Goal: Obtain resource: Obtain resource

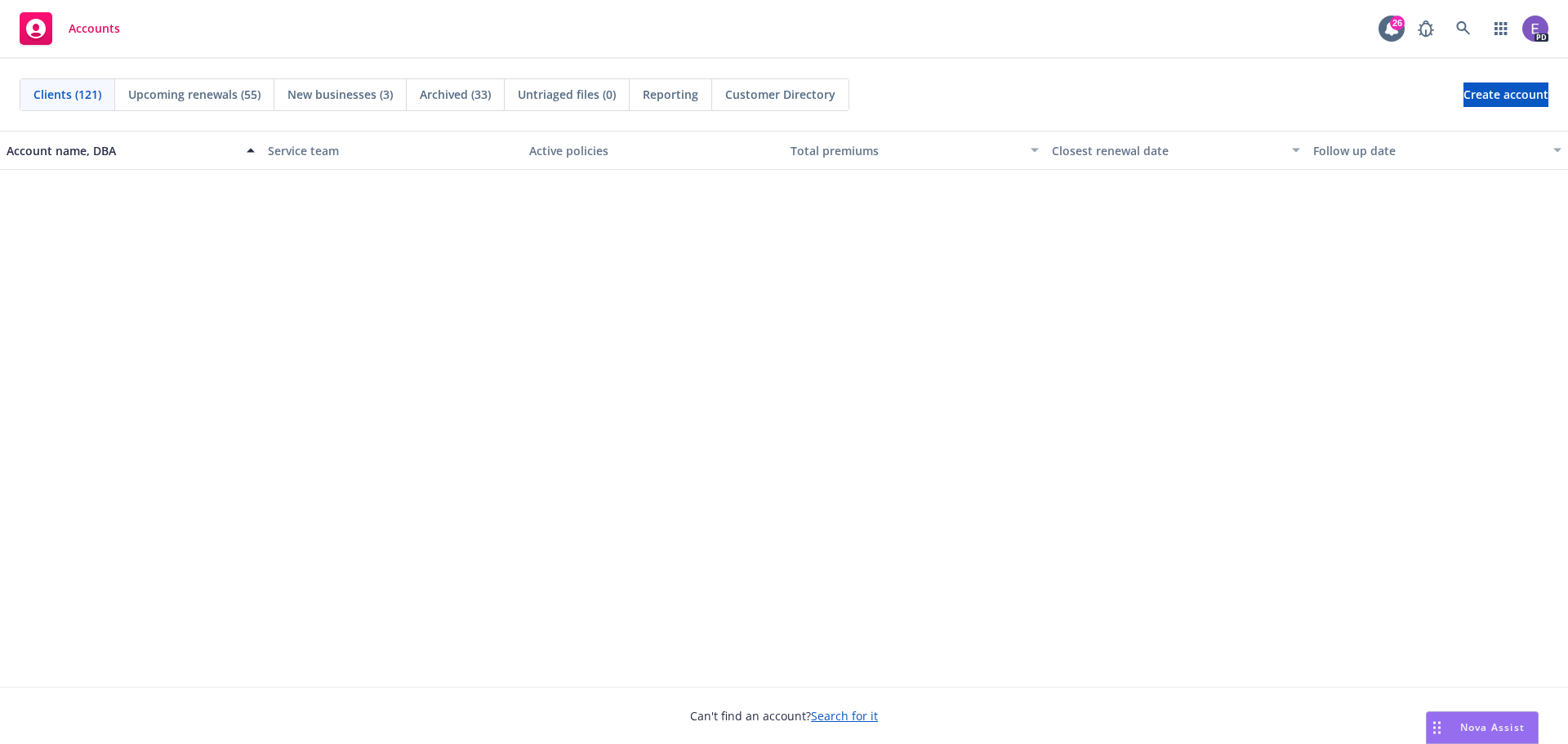
scroll to position [7390, 0]
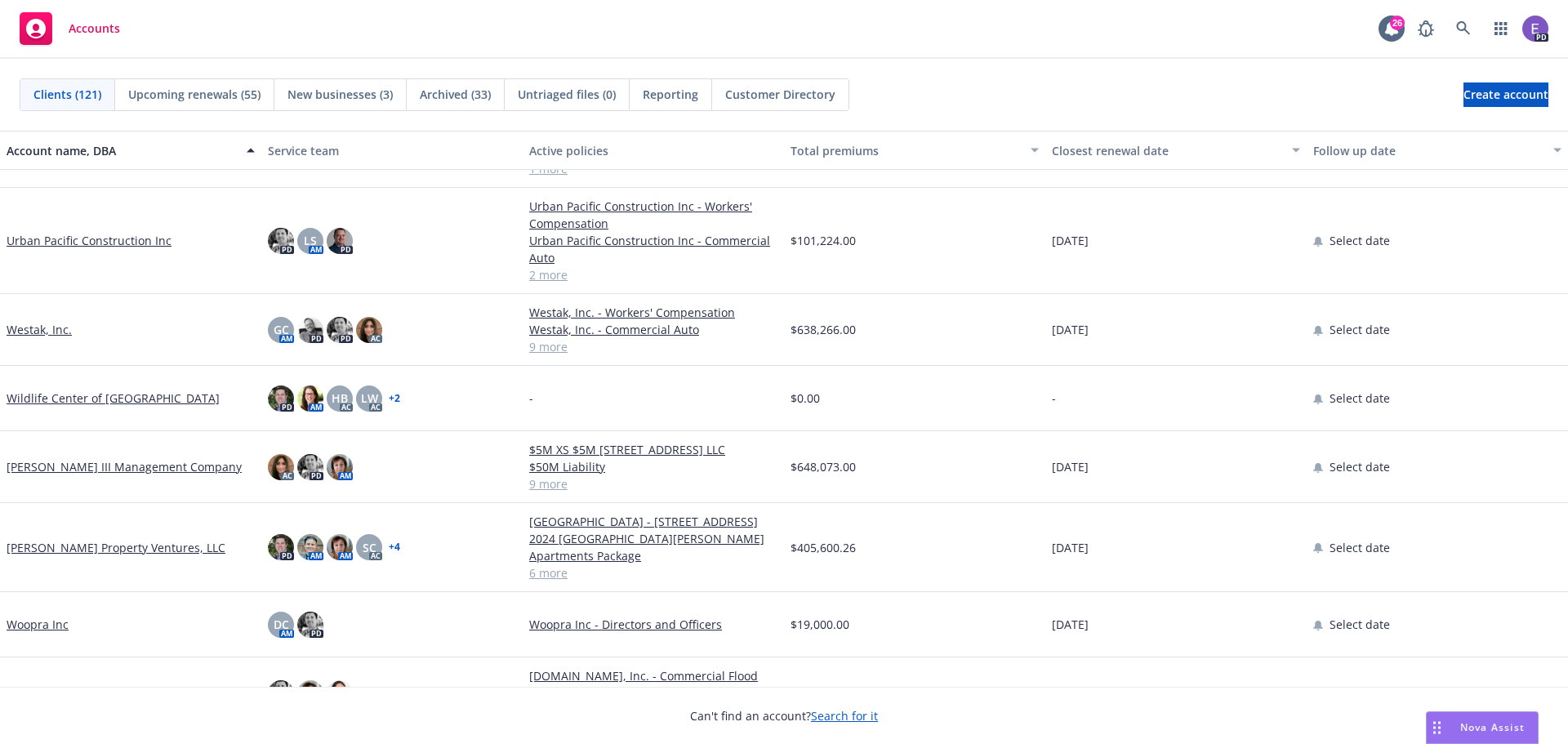
click at [23, 330] on link "Westak, Inc." at bounding box center [38, 329] width 65 height 17
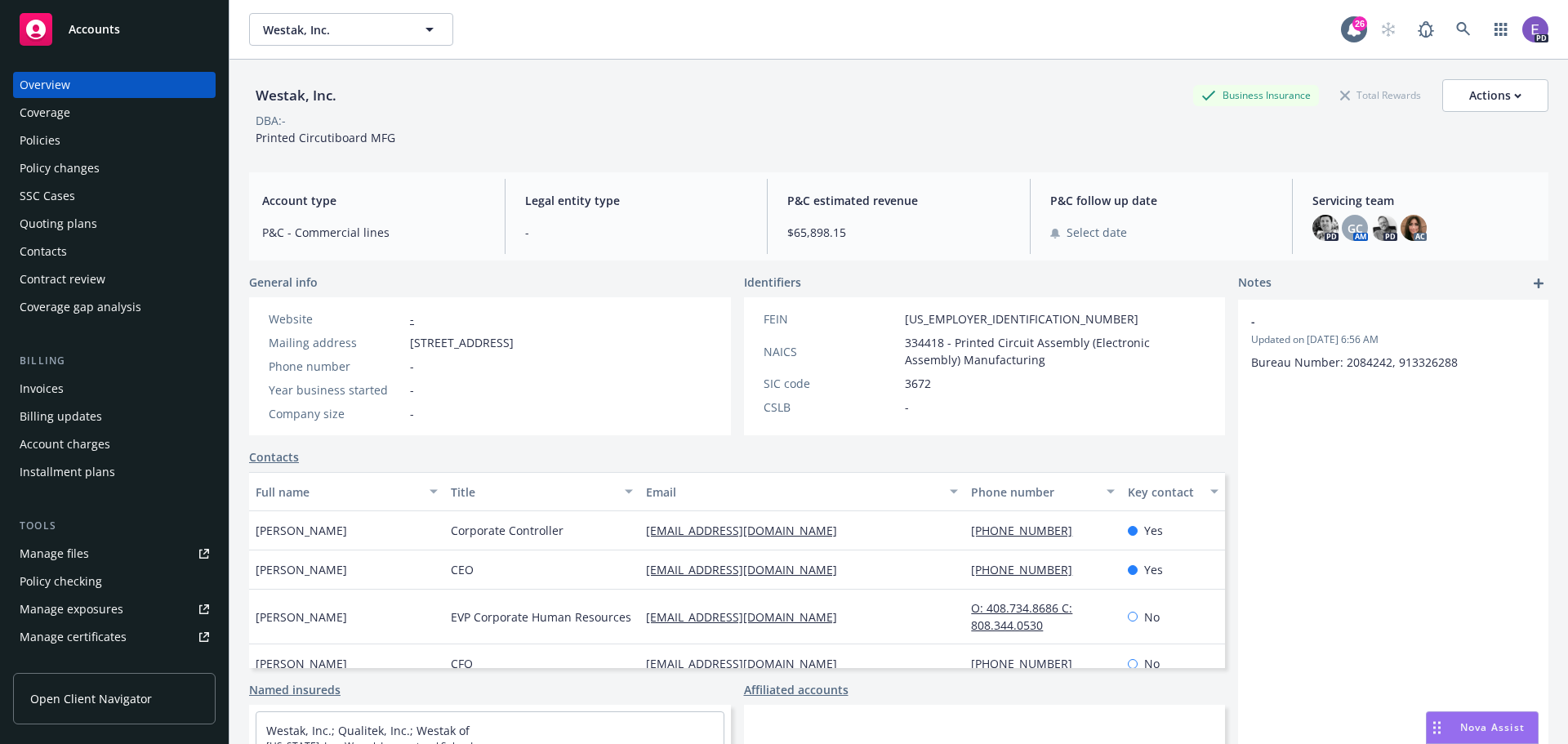
scroll to position [321, 0]
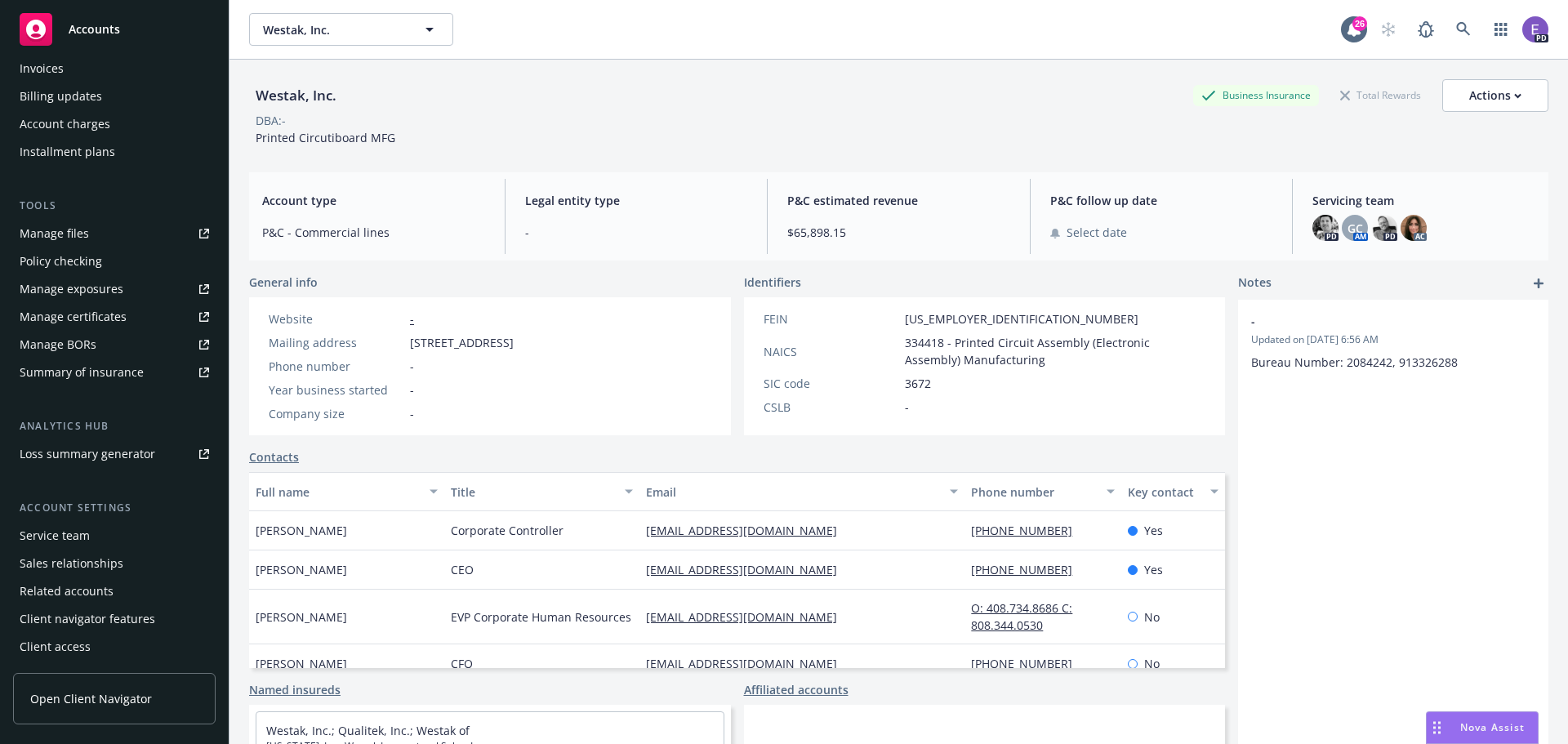
click at [79, 372] on div "Summary of insurance" at bounding box center [81, 372] width 124 height 26
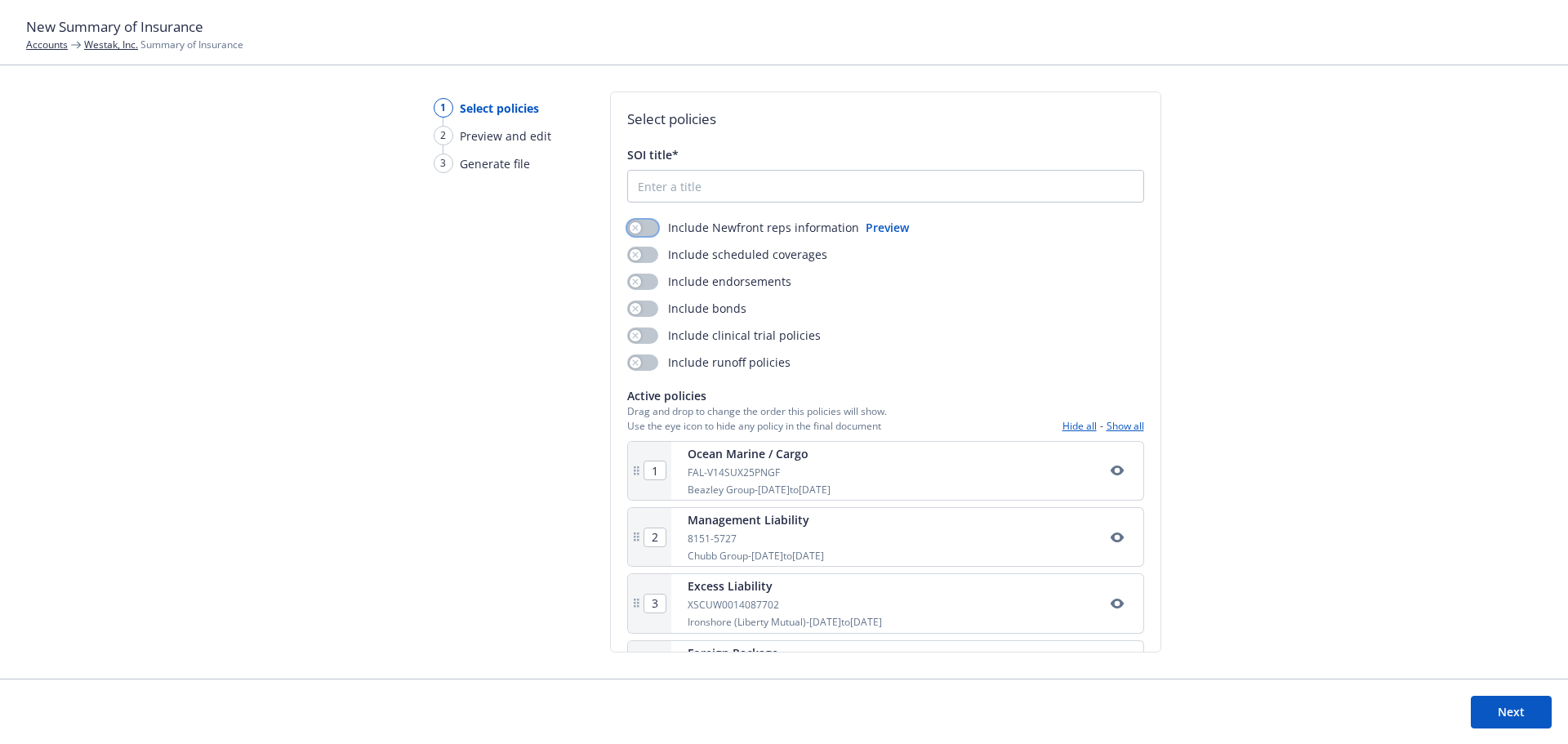
click at [652, 227] on button "button" at bounding box center [643, 227] width 31 height 16
click at [651, 248] on button "button" at bounding box center [643, 255] width 31 height 16
click at [645, 276] on button "button" at bounding box center [643, 282] width 31 height 16
click at [645, 305] on button "button" at bounding box center [643, 309] width 31 height 16
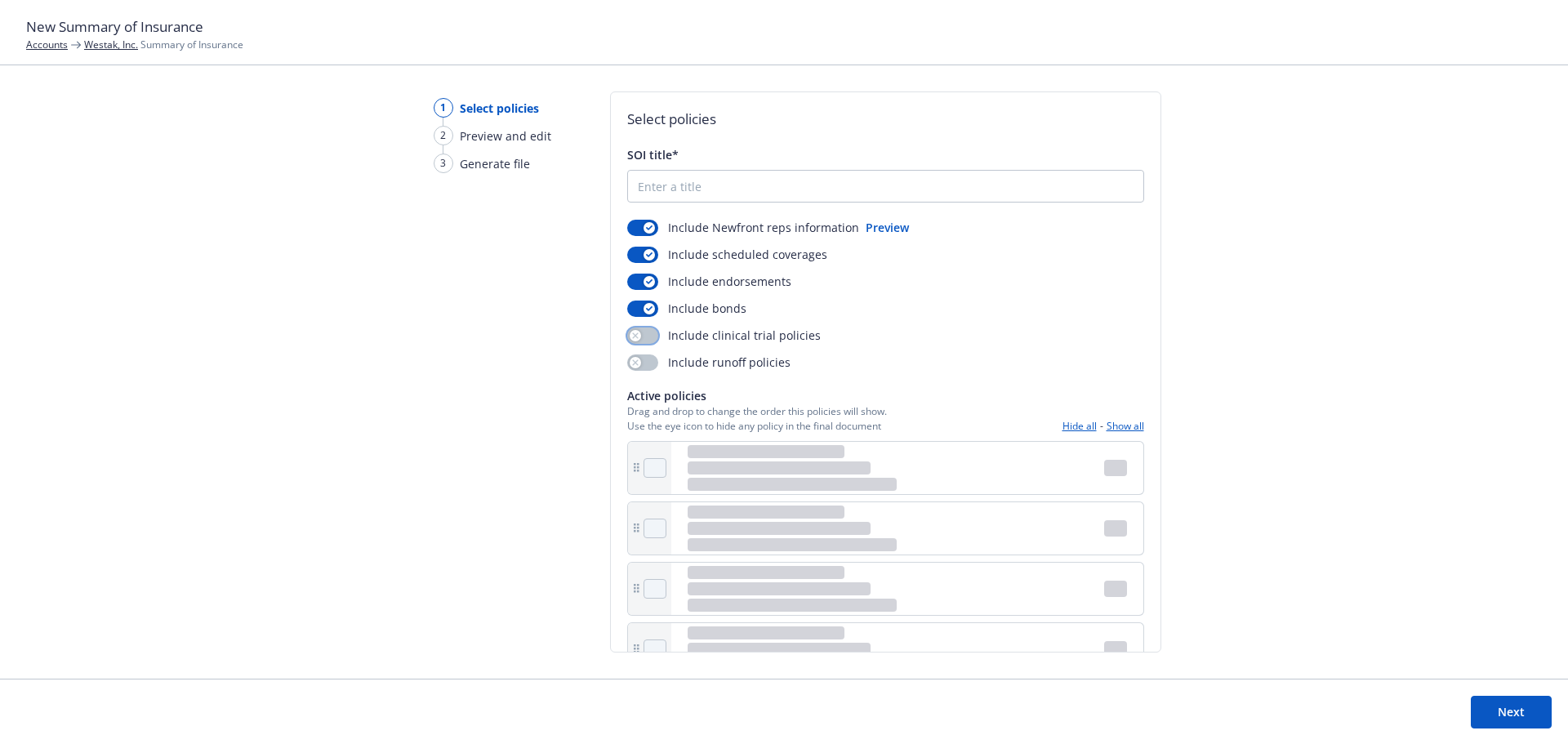
click at [645, 335] on button "button" at bounding box center [643, 336] width 31 height 16
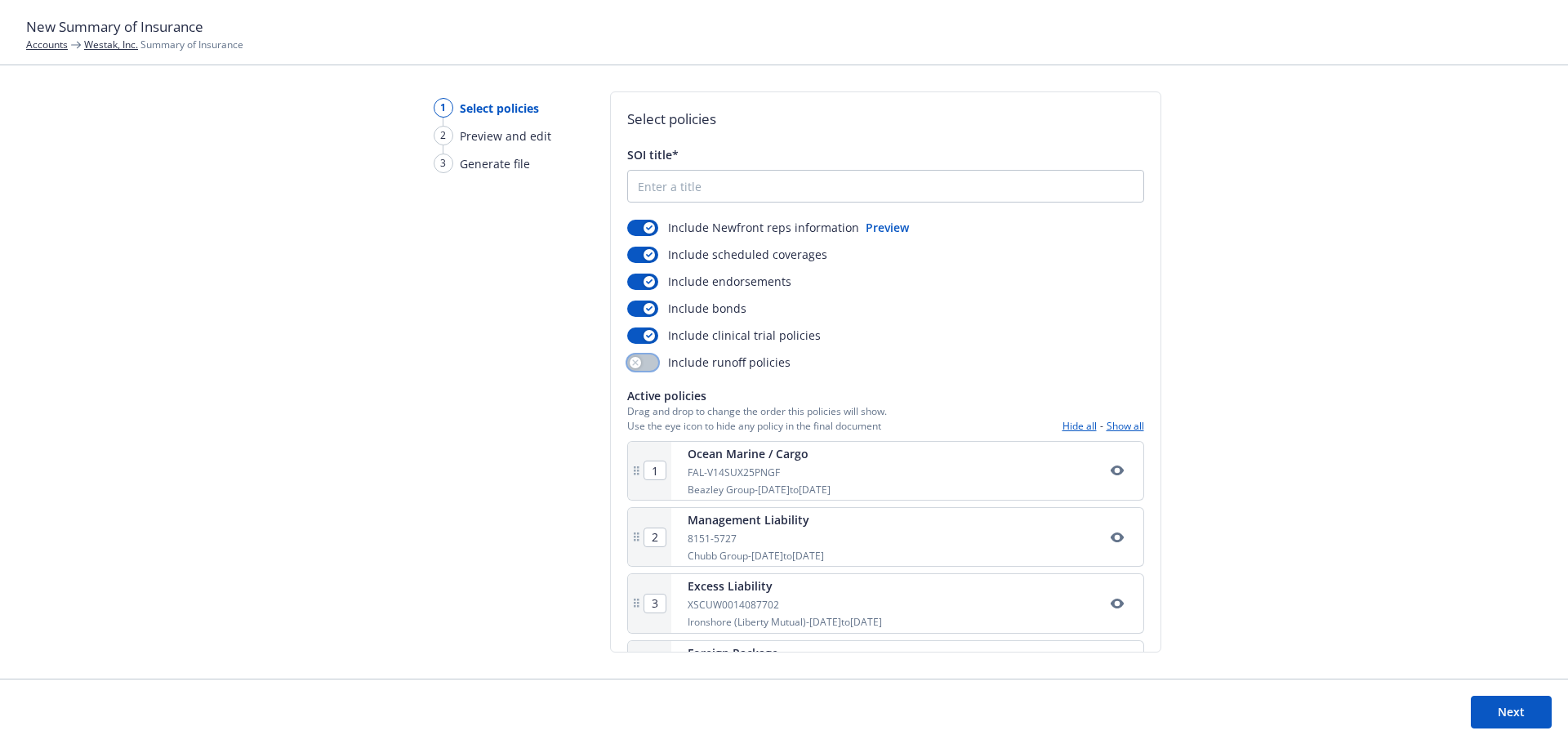
click at [643, 361] on button "button" at bounding box center [643, 363] width 31 height 16
click at [704, 194] on input "SOI title*" at bounding box center [886, 186] width 516 height 31
type input "Westak Summary"
click at [1518, 712] on button "Next" at bounding box center [1511, 712] width 81 height 32
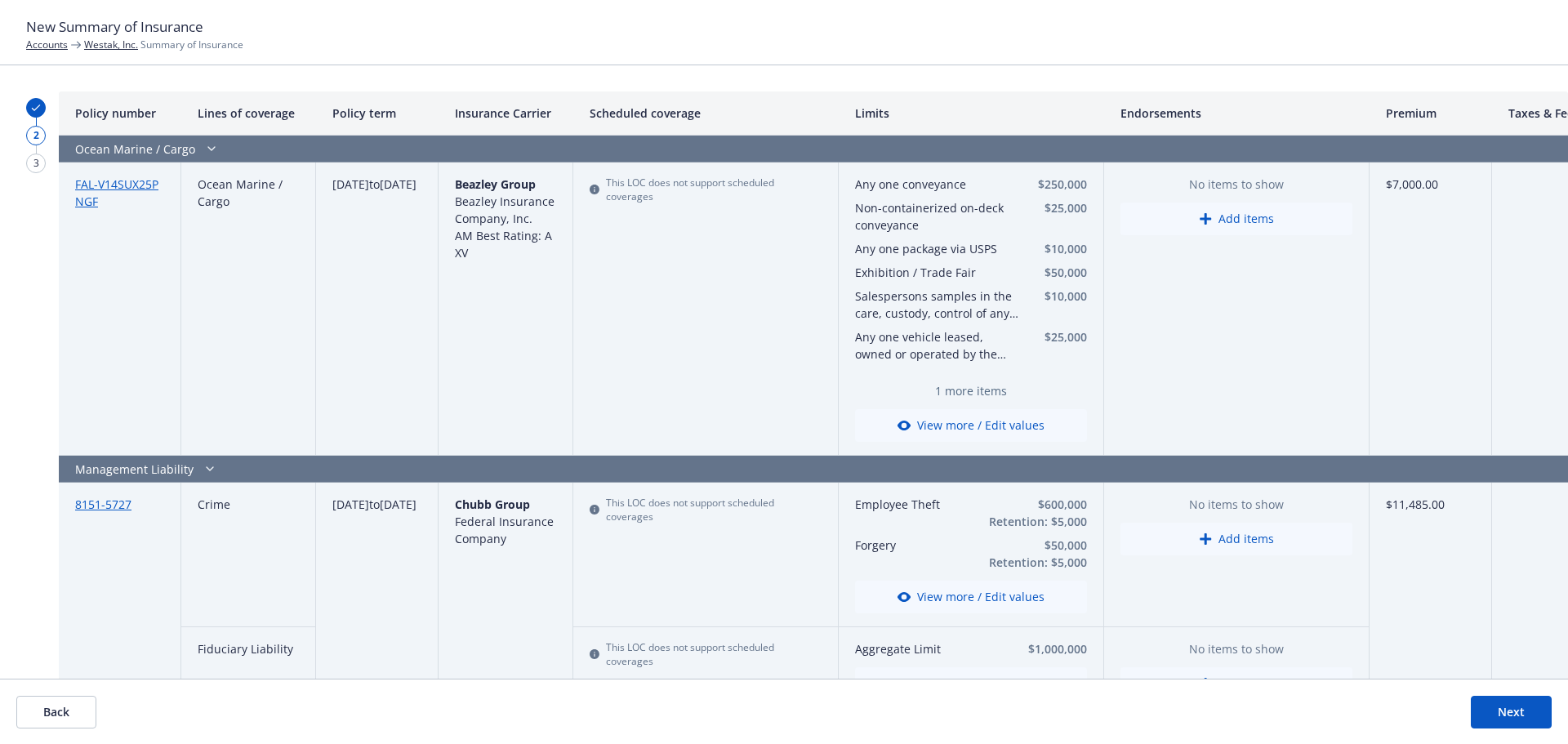
click at [1490, 710] on button "Next" at bounding box center [1511, 712] width 81 height 32
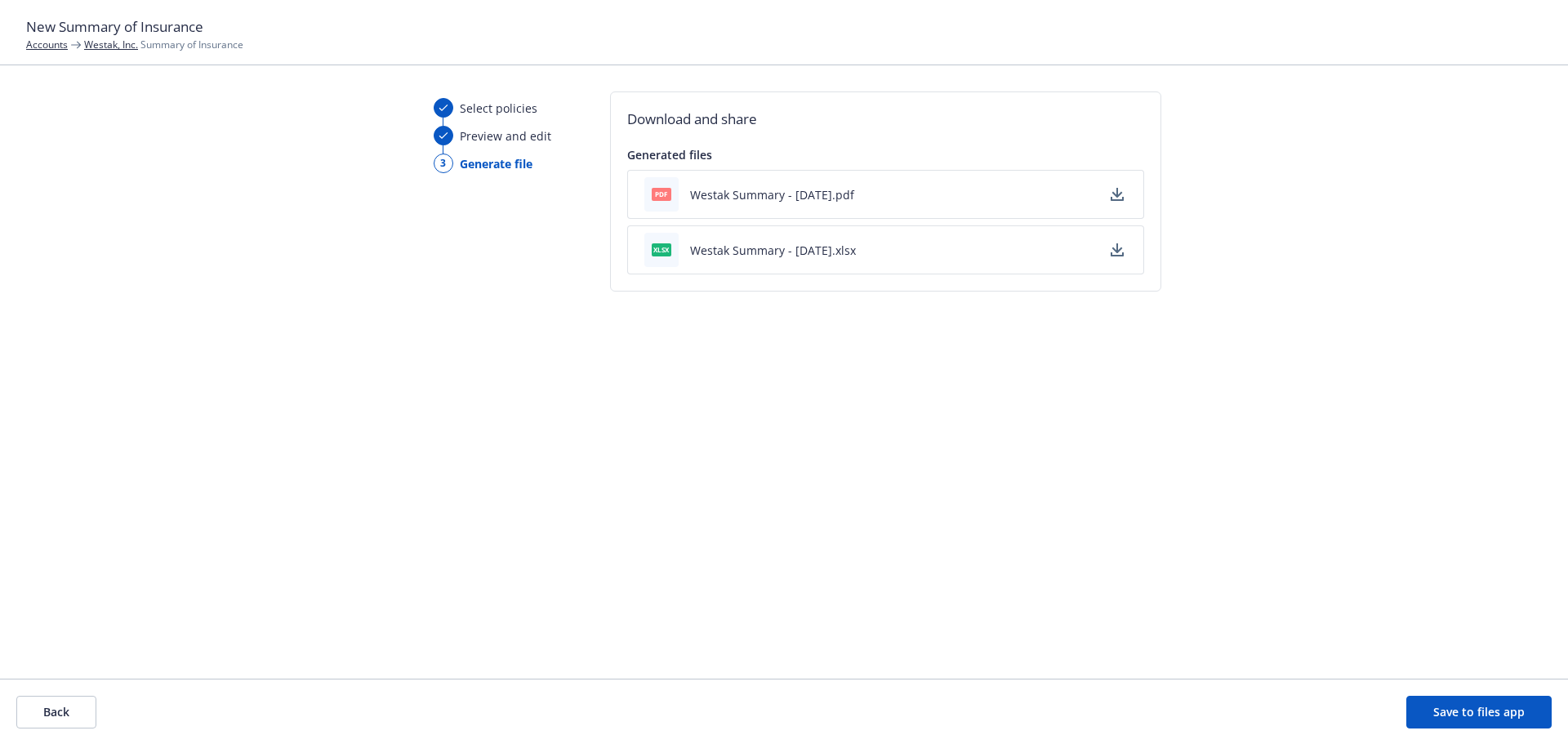
click at [742, 195] on button "Westak Summary - 08/29/2025.pdf" at bounding box center [771, 194] width 164 height 17
